Goal: Task Accomplishment & Management: Use online tool/utility

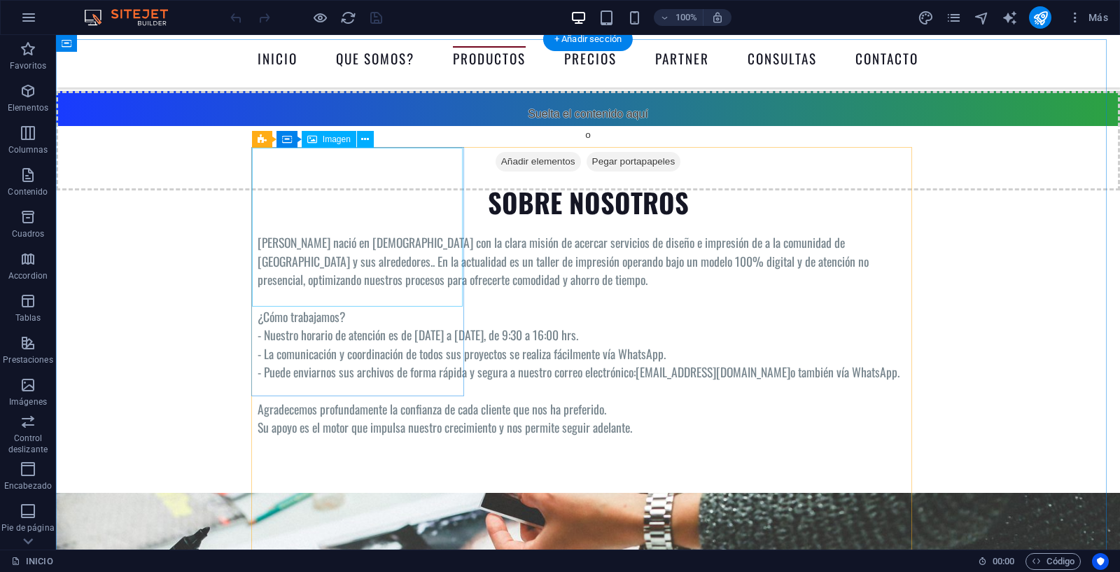
scroll to position [2671, 0]
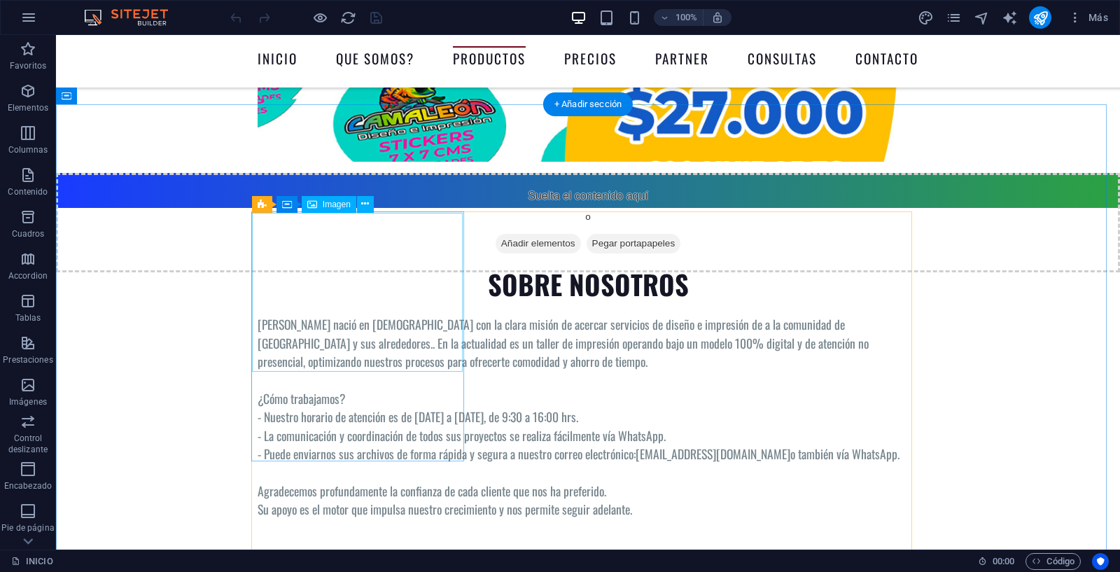
select select "%"
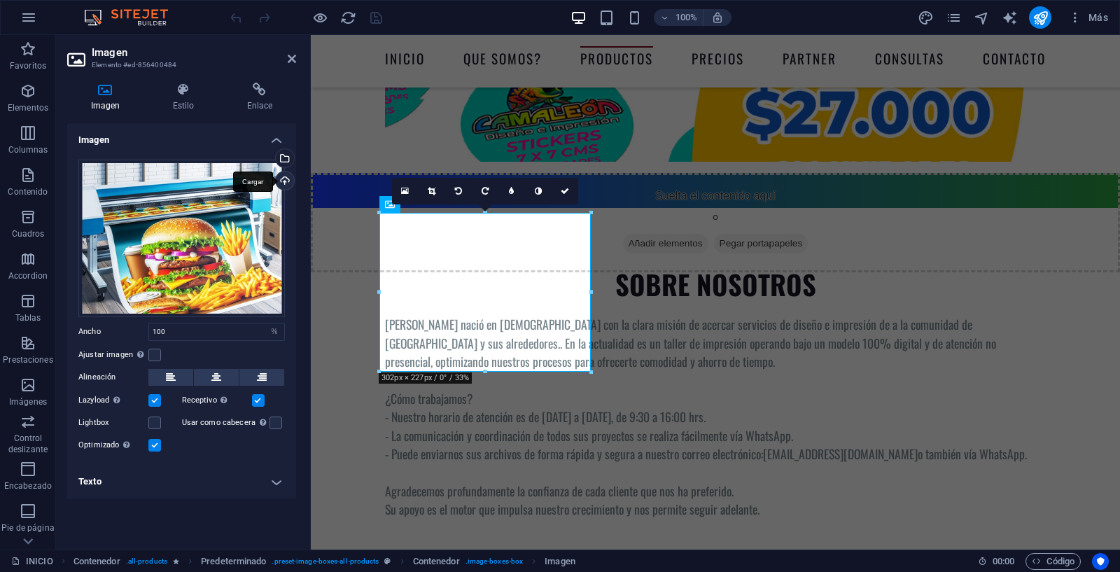
click at [284, 182] on div "Cargar" at bounding box center [283, 182] width 21 height 21
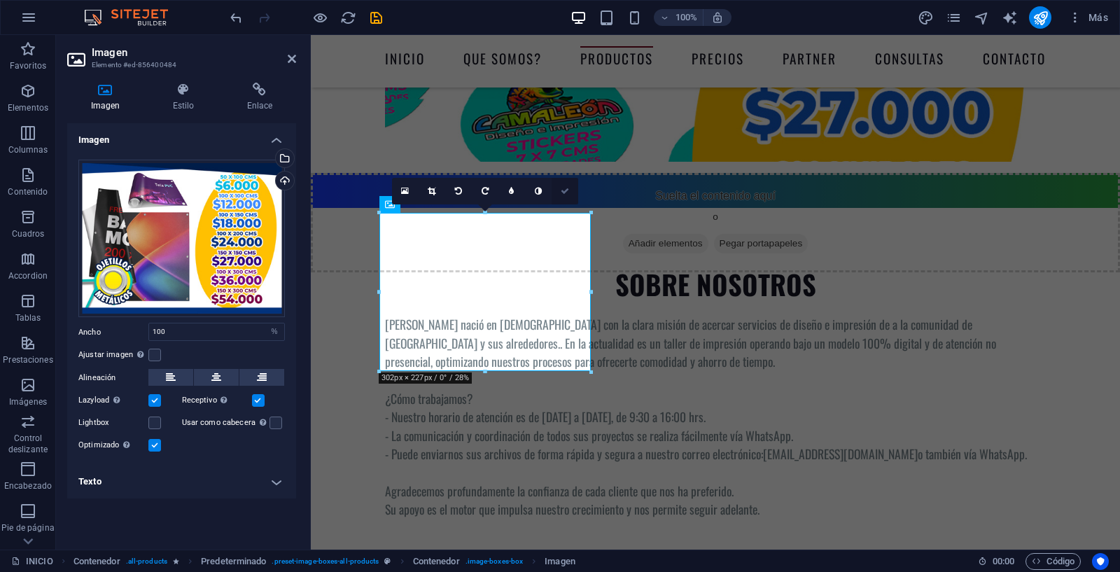
click at [566, 191] on icon at bounding box center [565, 191] width 8 height 8
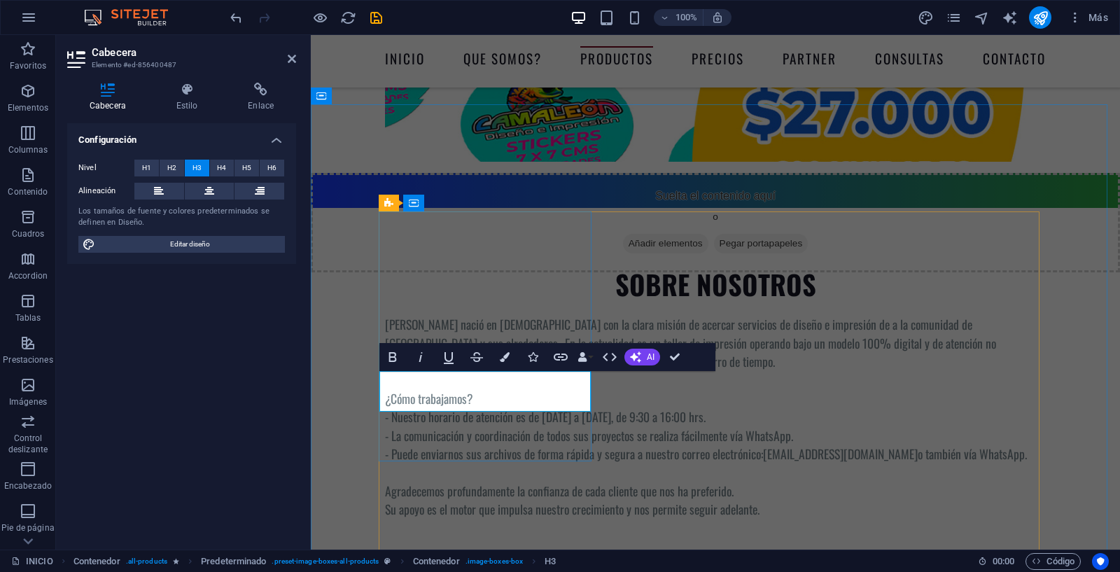
drag, startPoint x: 486, startPoint y: 399, endPoint x: 557, endPoint y: 401, distance: 71.4
drag, startPoint x: 673, startPoint y: 354, endPoint x: 617, endPoint y: 319, distance: 66.0
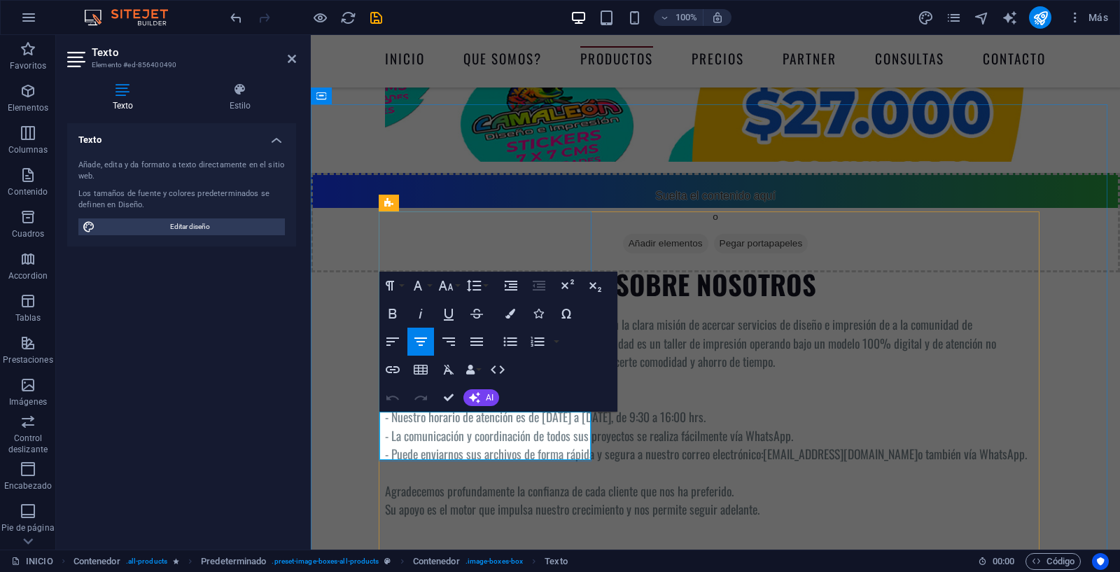
drag, startPoint x: 449, startPoint y: 422, endPoint x: 392, endPoint y: 423, distance: 57.4
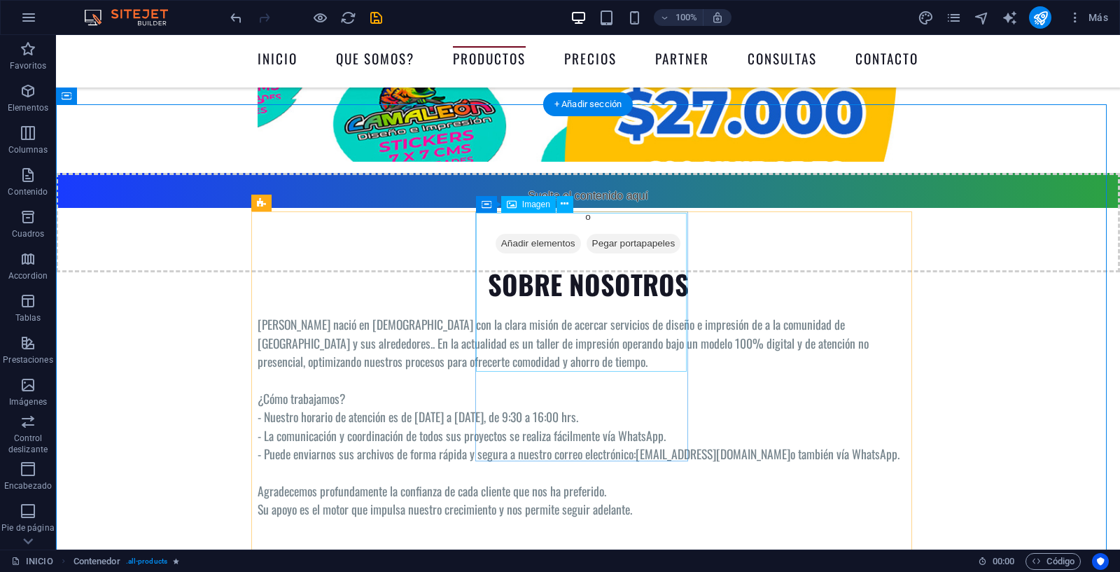
select select "%"
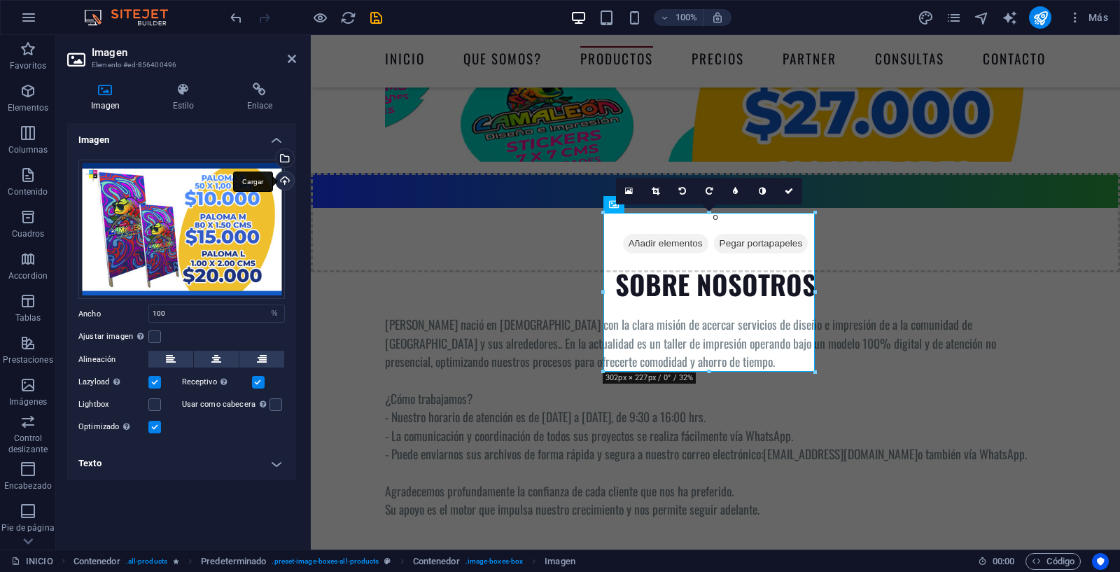
click at [286, 177] on div "Cargar" at bounding box center [283, 182] width 21 height 21
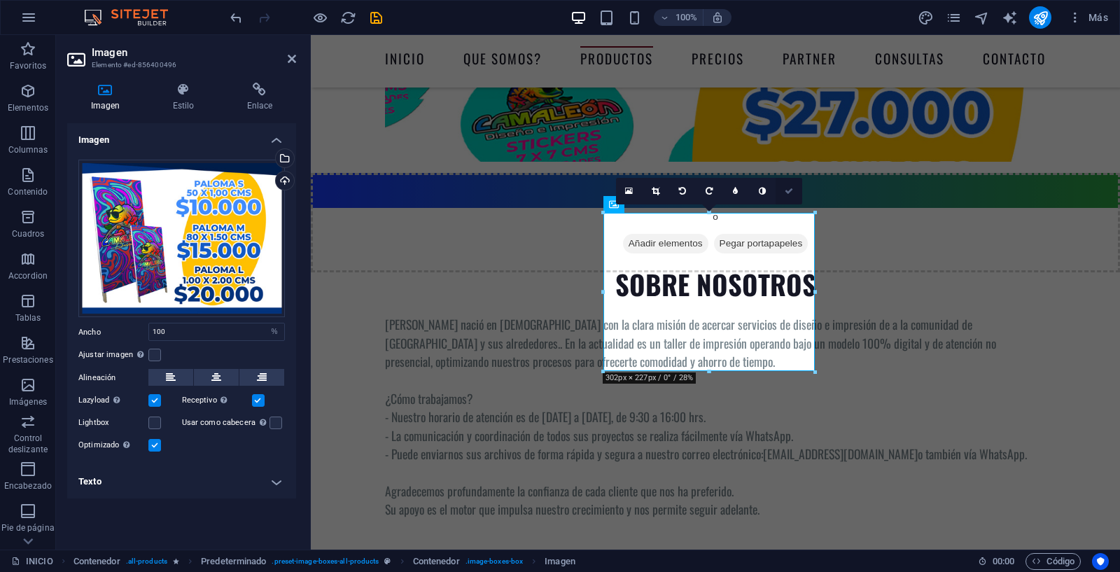
click at [788, 188] on icon at bounding box center [789, 191] width 8 height 8
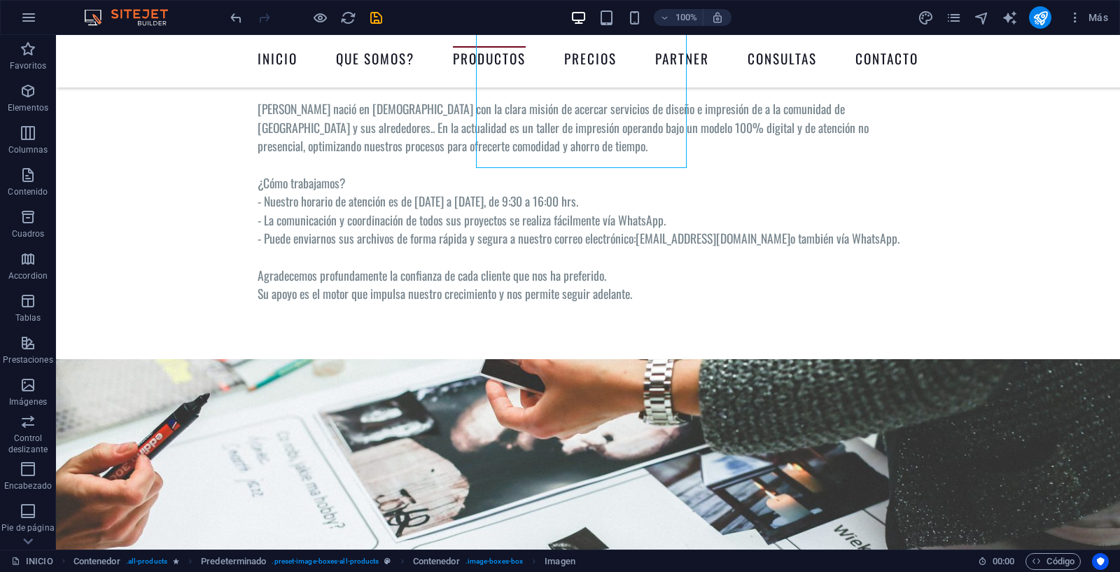
scroll to position [2925, 0]
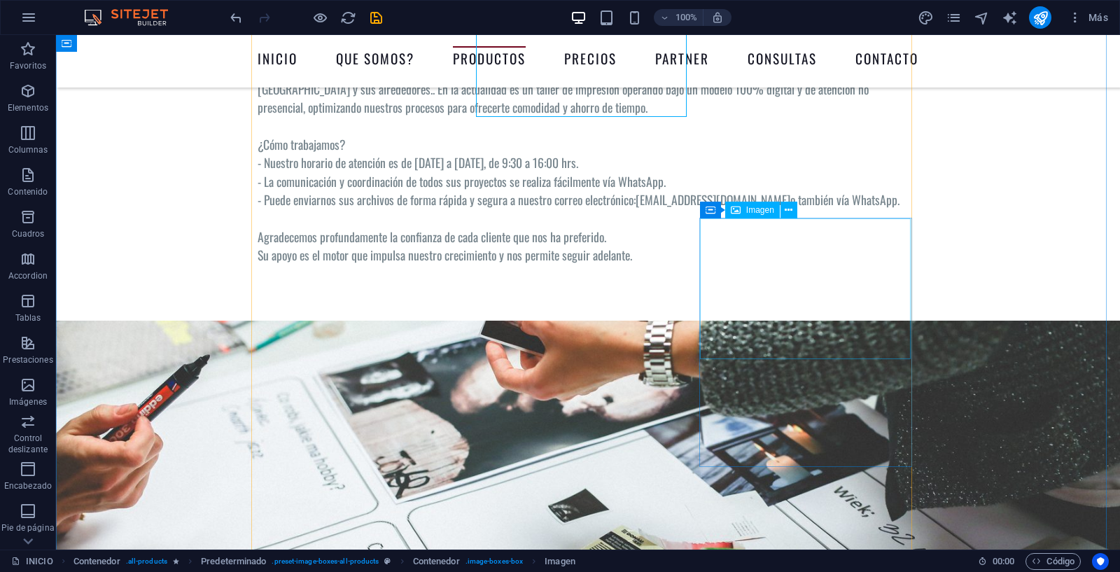
select select "%"
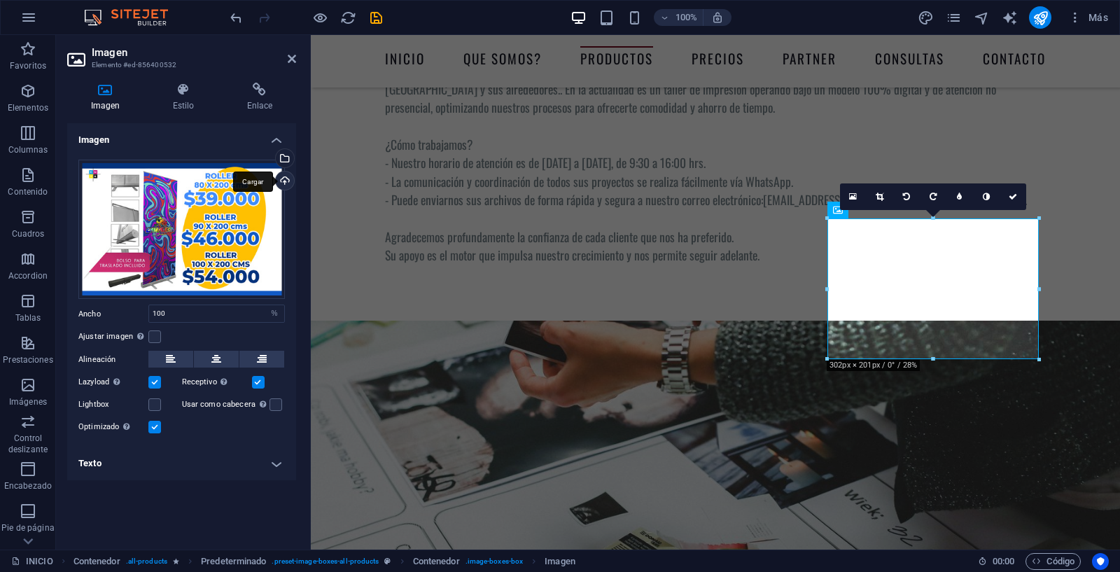
click at [288, 182] on div "Cargar" at bounding box center [283, 182] width 21 height 21
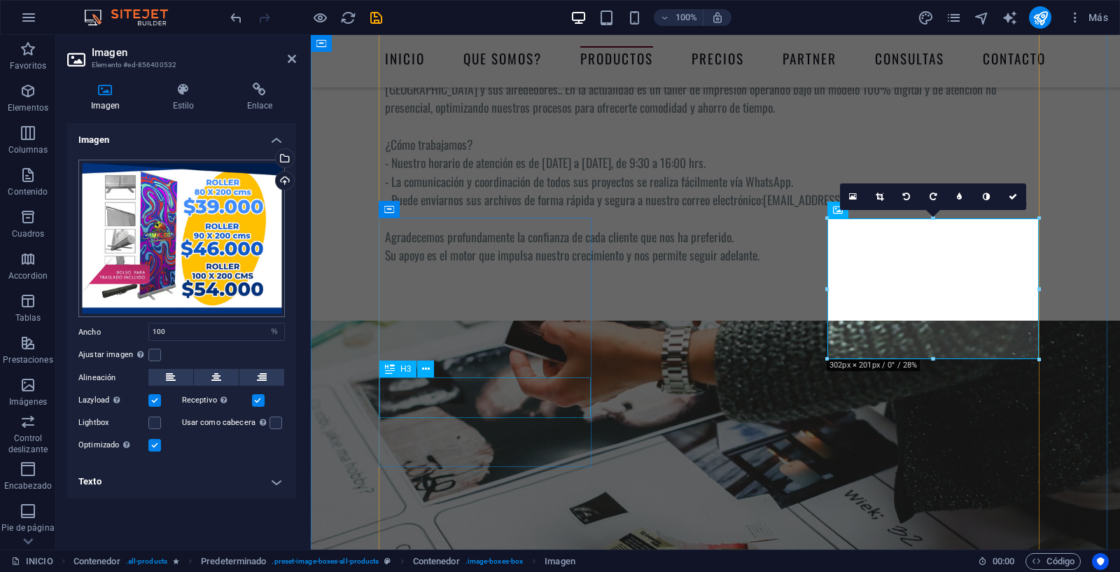
scroll to position [2926, 0]
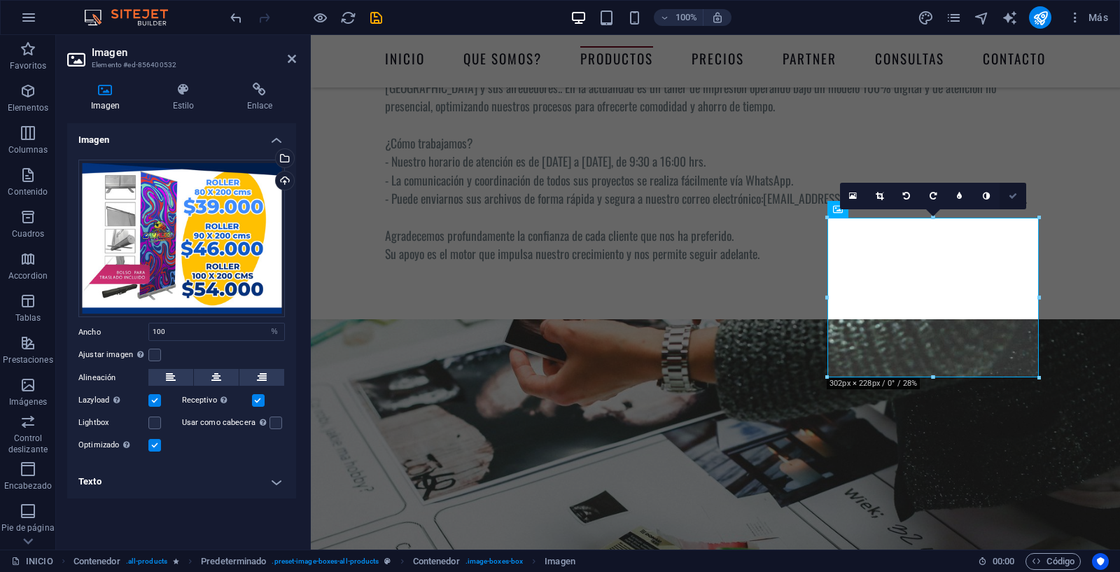
click at [1015, 197] on icon at bounding box center [1013, 196] width 8 height 8
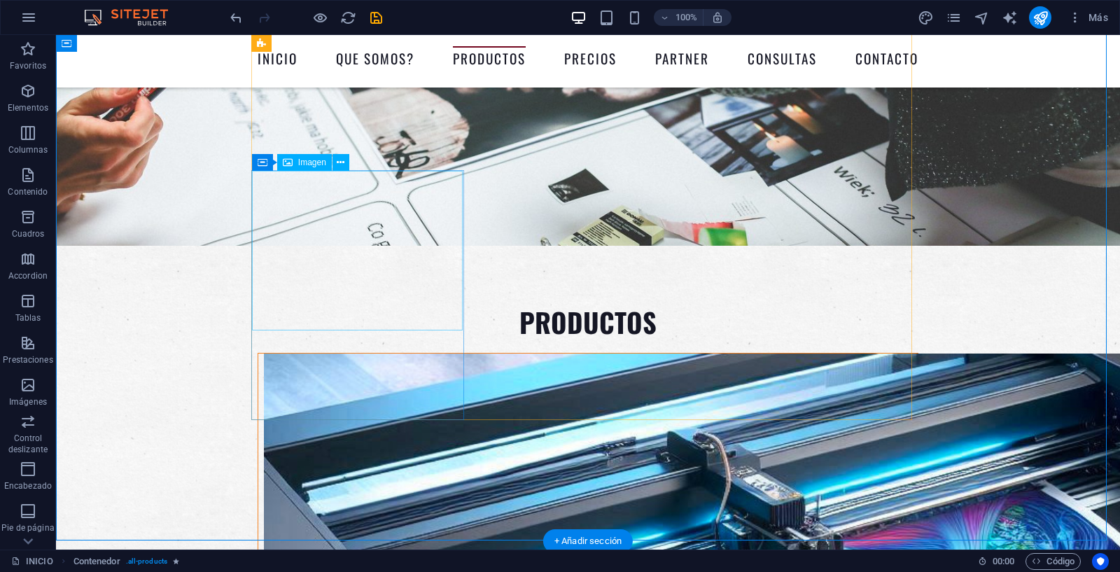
scroll to position [3234, 0]
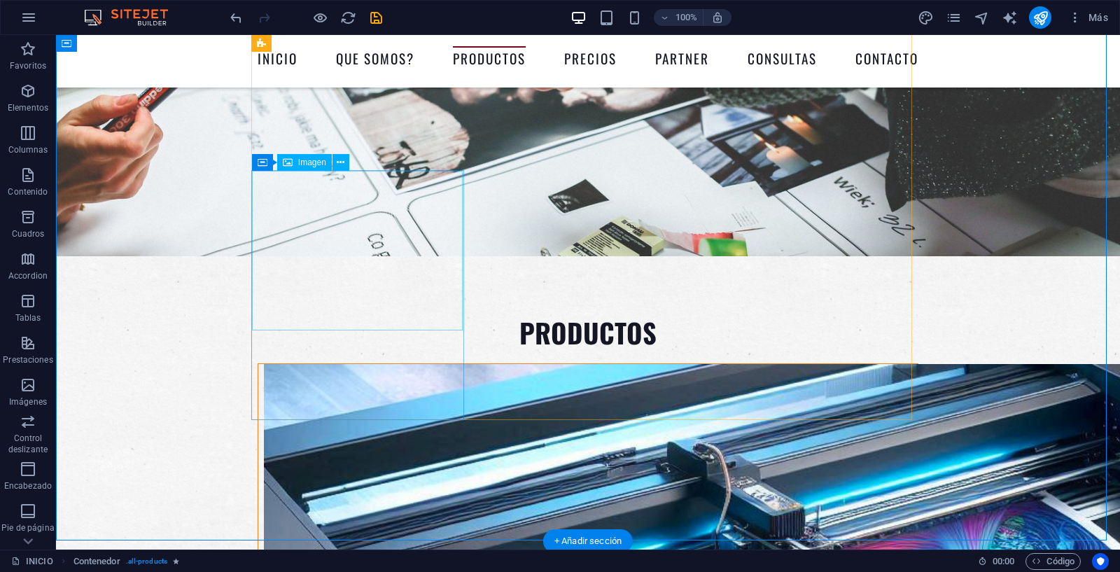
select select "%"
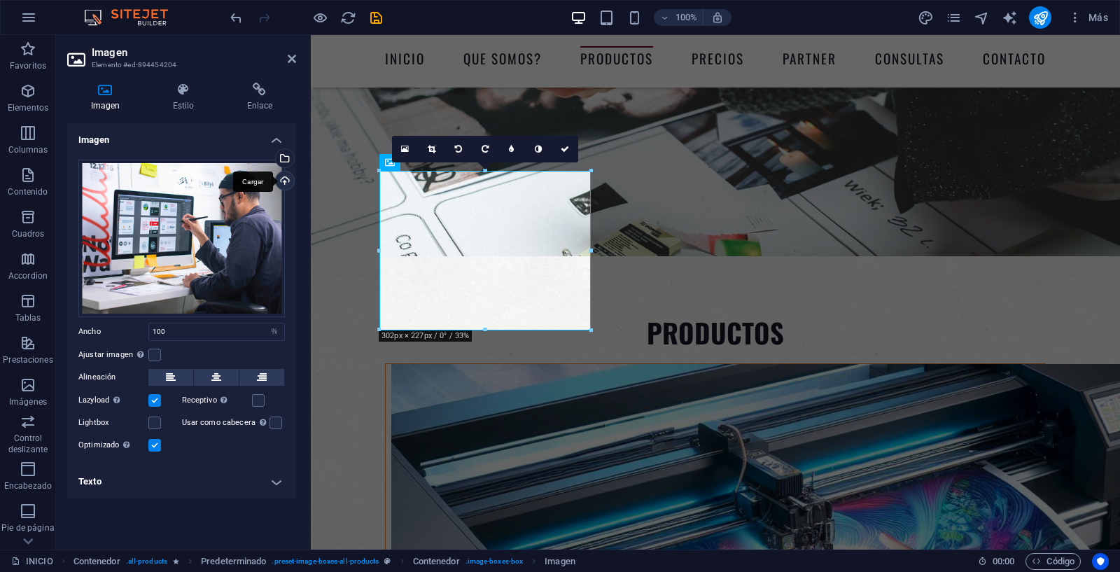
click at [289, 179] on div "Cargar" at bounding box center [283, 182] width 21 height 21
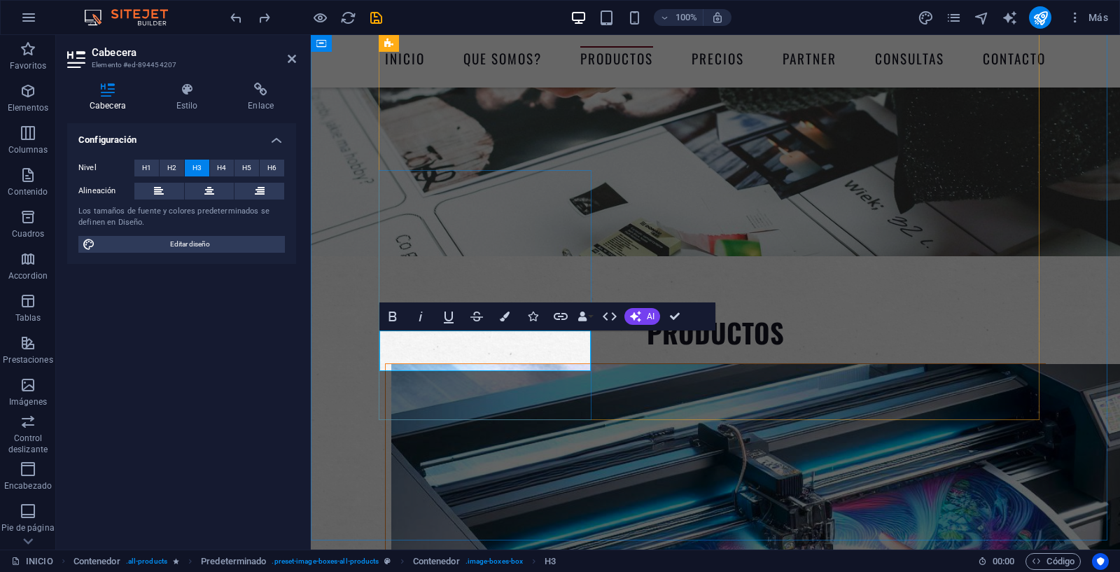
drag, startPoint x: 420, startPoint y: 357, endPoint x: 561, endPoint y: 358, distance: 140.7
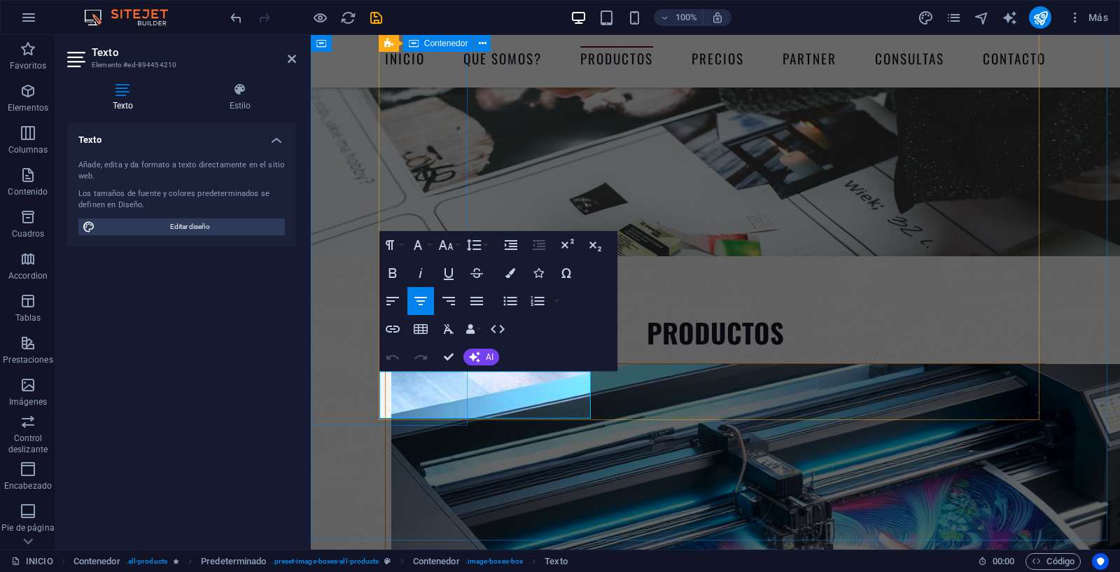
drag, startPoint x: 532, startPoint y: 395, endPoint x: 361, endPoint y: 379, distance: 171.6
drag, startPoint x: 545, startPoint y: 400, endPoint x: 358, endPoint y: 370, distance: 190.0
click at [424, 298] on icon "button" at bounding box center [420, 301] width 13 height 8
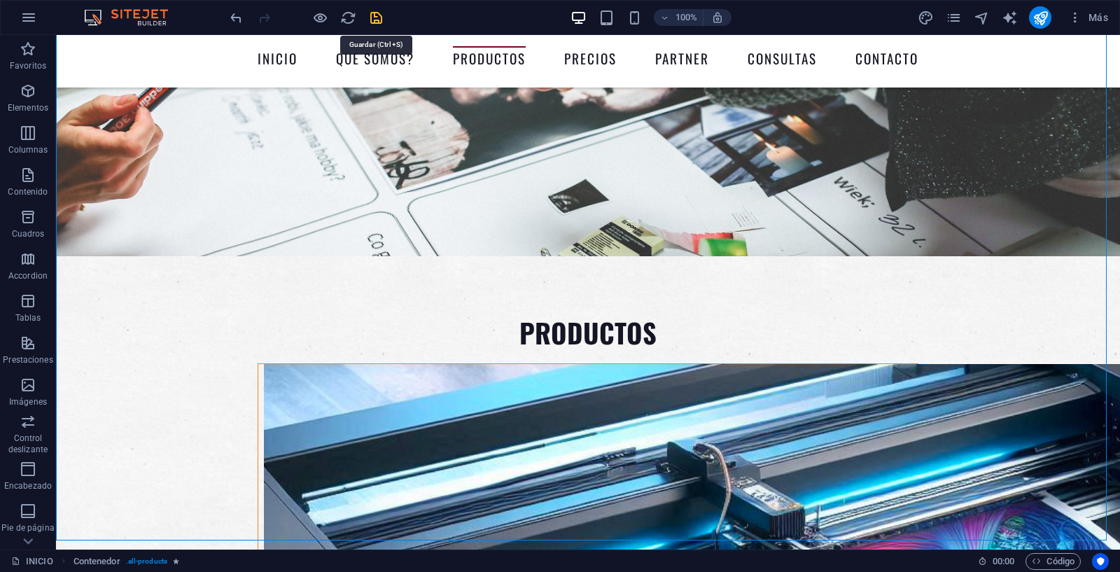
click at [379, 16] on icon "save" at bounding box center [376, 18] width 16 height 16
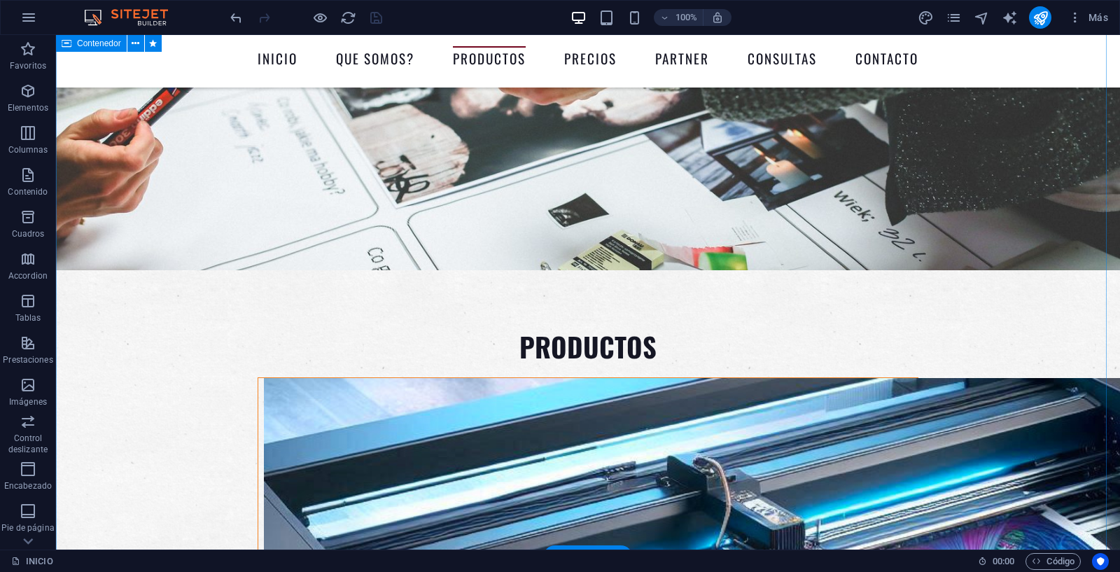
scroll to position [3211, 0]
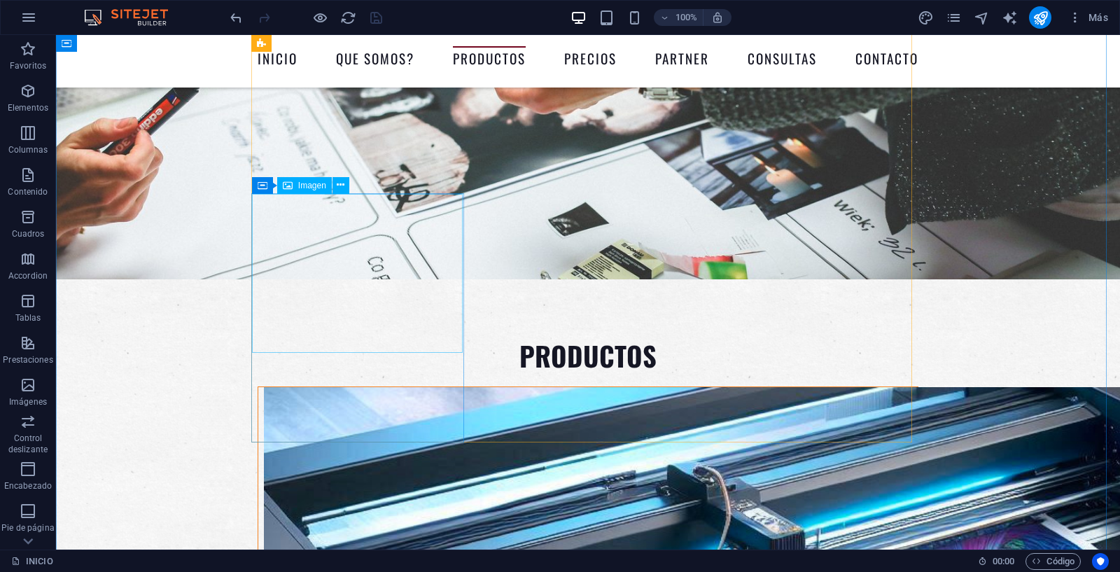
select select "%"
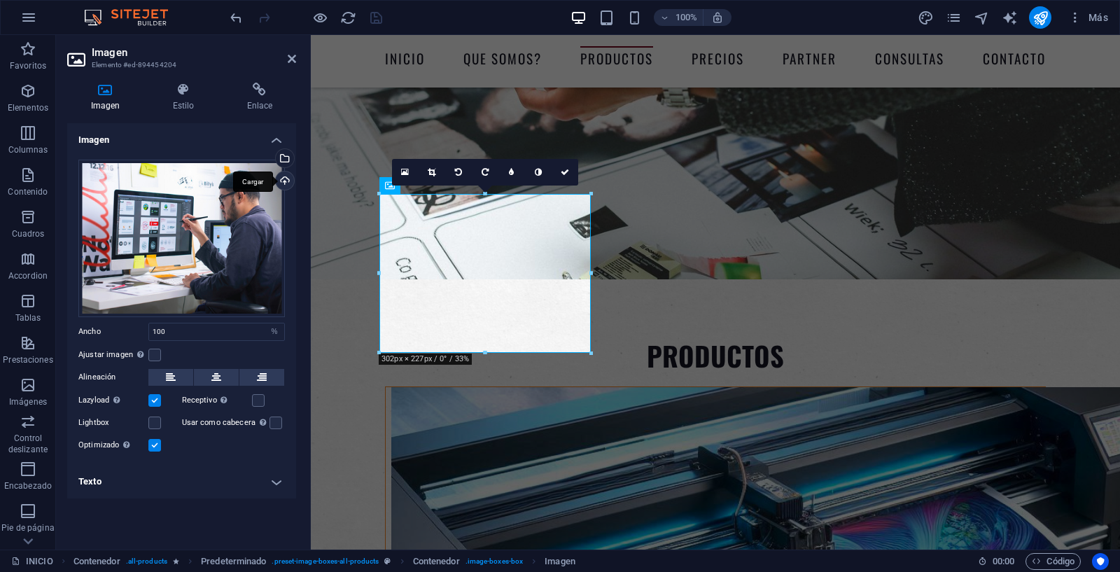
click at [285, 178] on div "Cargar" at bounding box center [283, 182] width 21 height 21
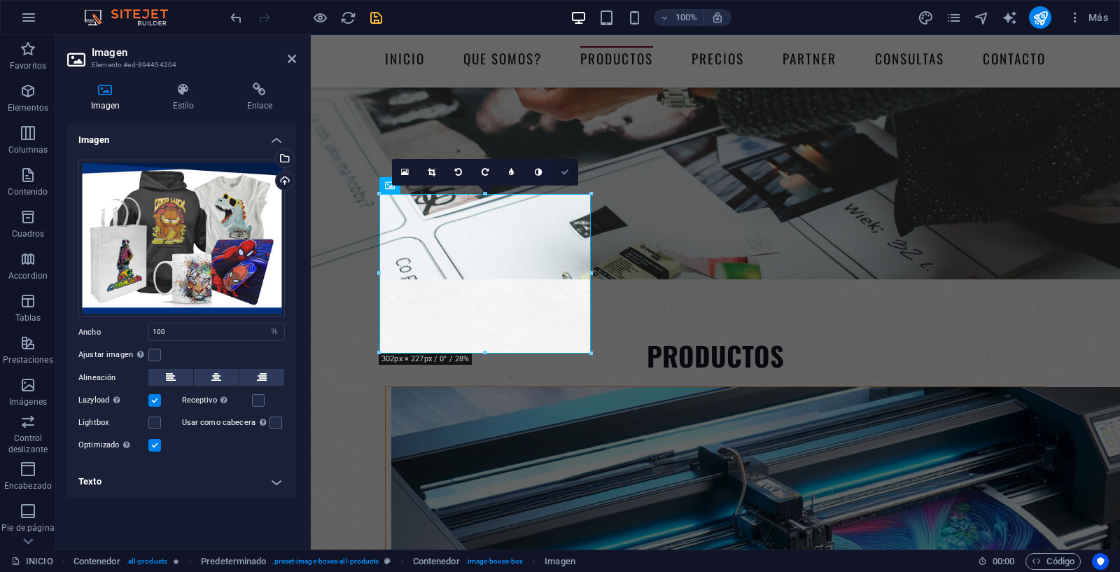
click at [568, 173] on icon at bounding box center [565, 172] width 8 height 8
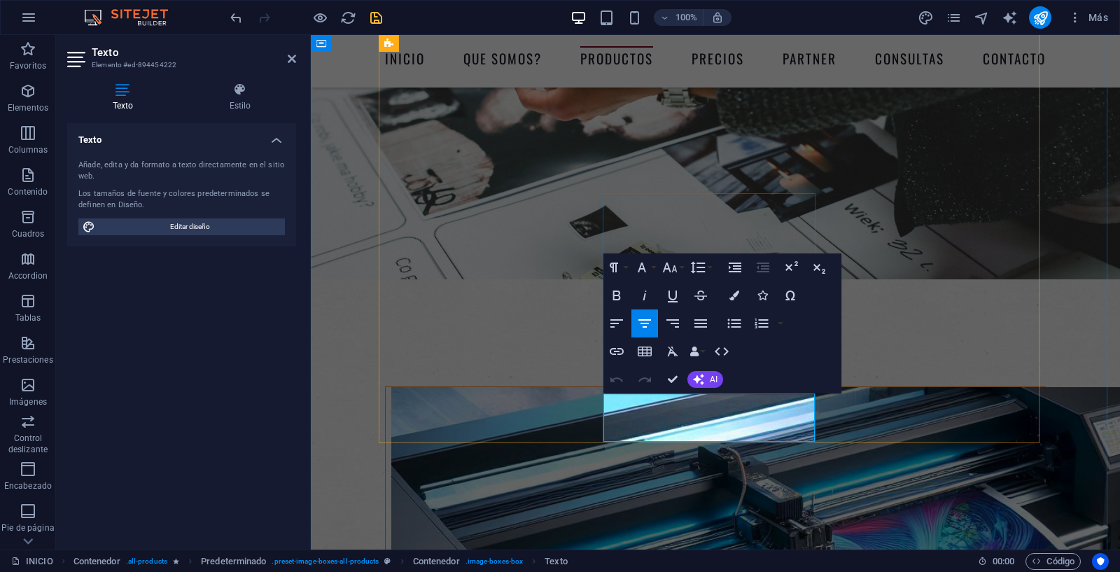
drag, startPoint x: 783, startPoint y: 419, endPoint x: 629, endPoint y: 400, distance: 154.5
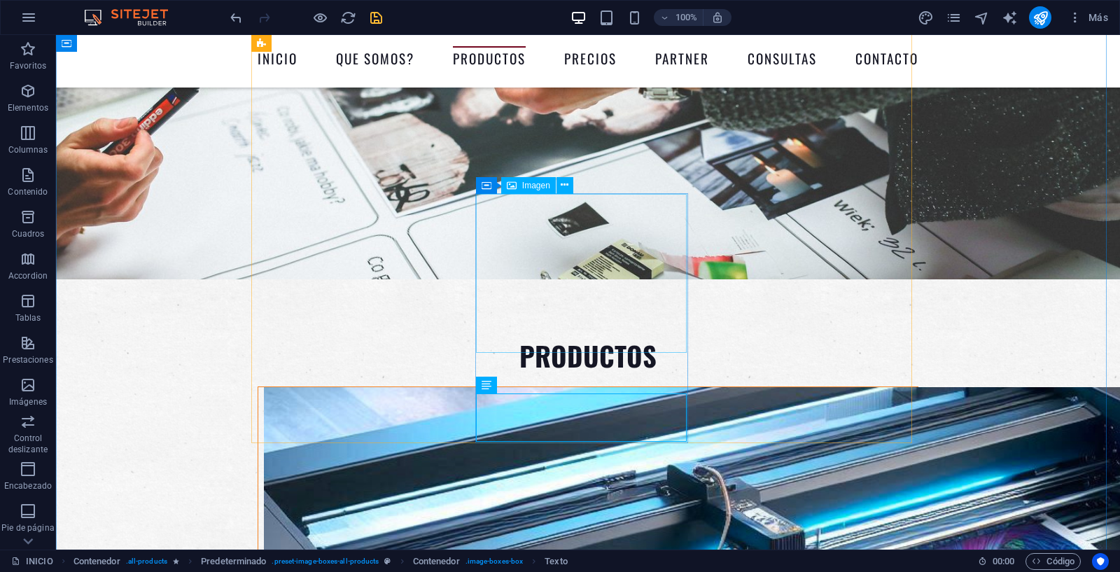
select select "%"
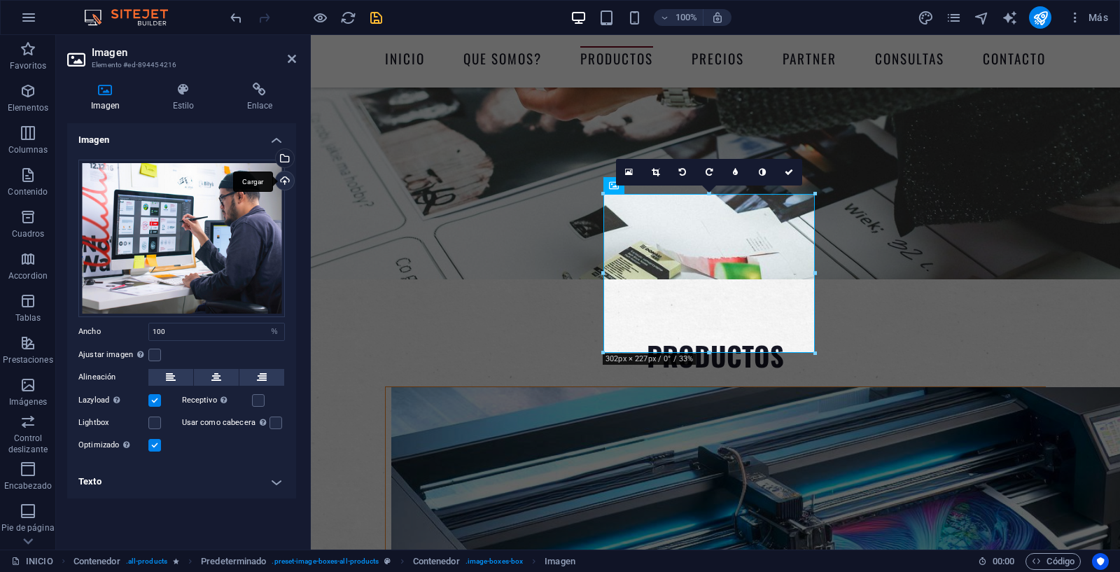
click at [291, 180] on div "Cargar" at bounding box center [283, 182] width 21 height 21
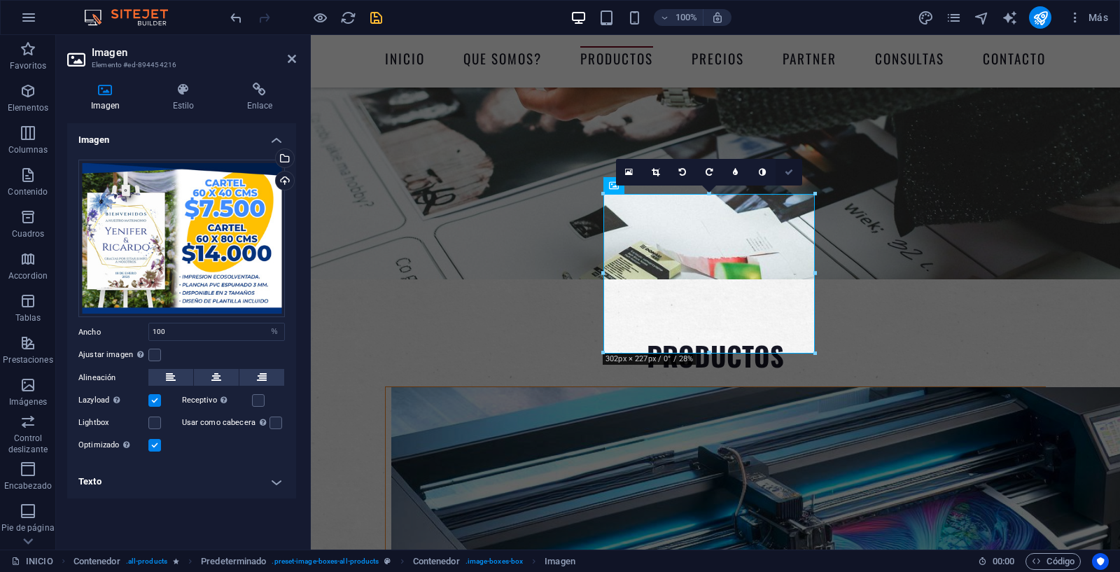
click at [790, 172] on icon at bounding box center [789, 172] width 8 height 8
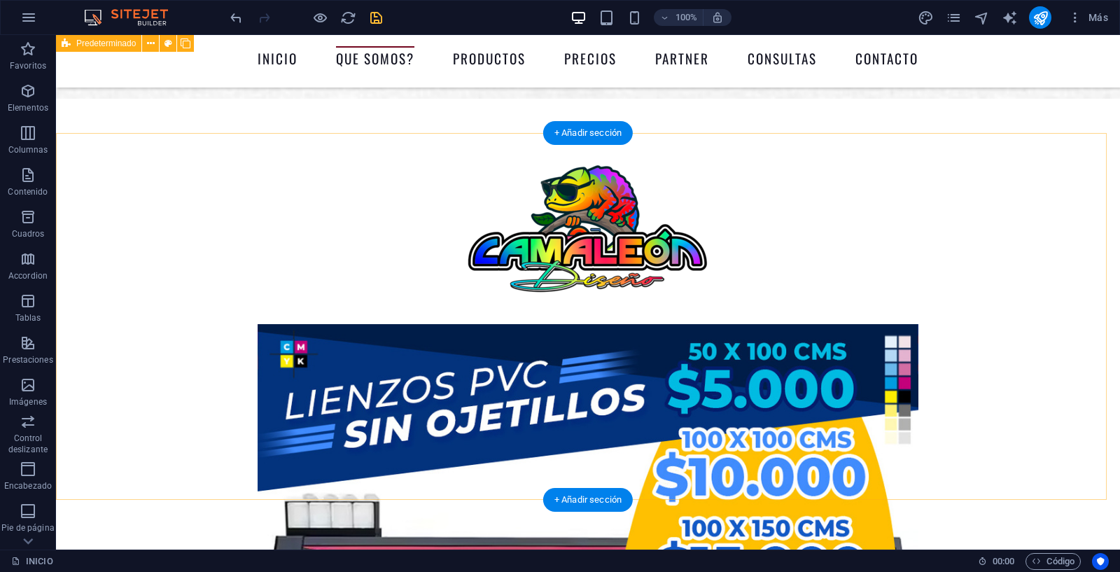
scroll to position [814, 0]
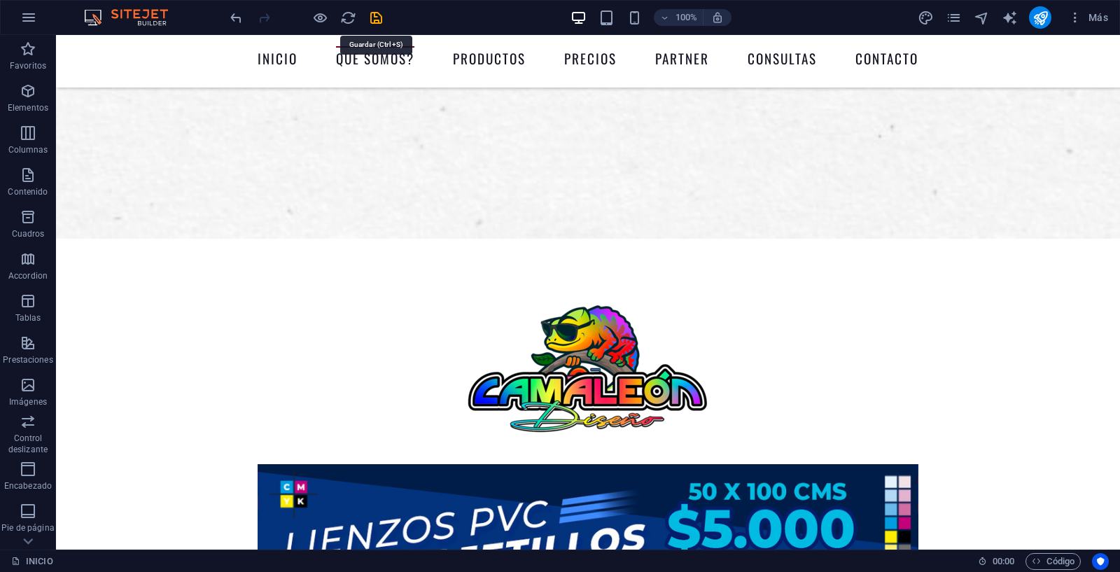
click at [377, 15] on icon "save" at bounding box center [376, 18] width 16 height 16
